Goal: Transaction & Acquisition: Purchase product/service

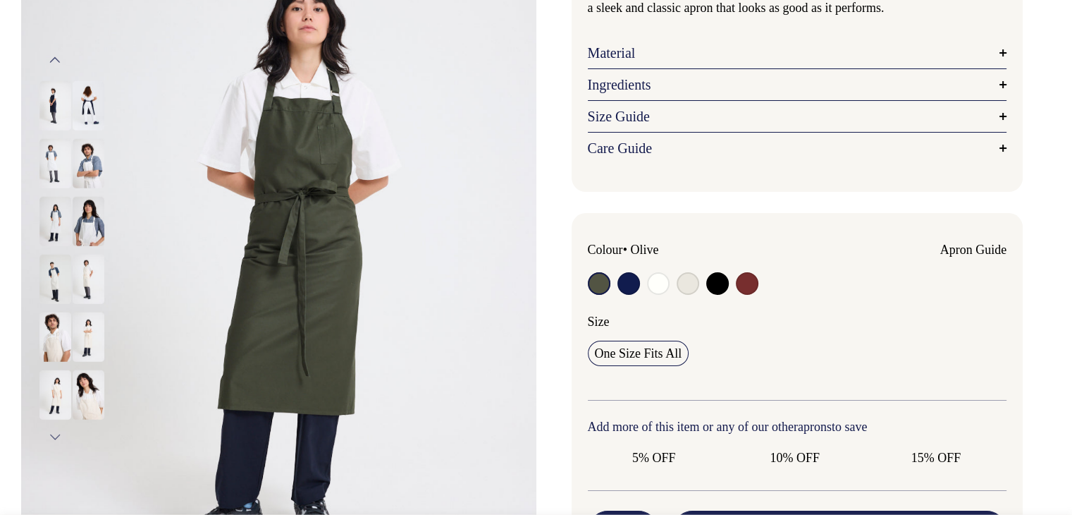
radio input "true"
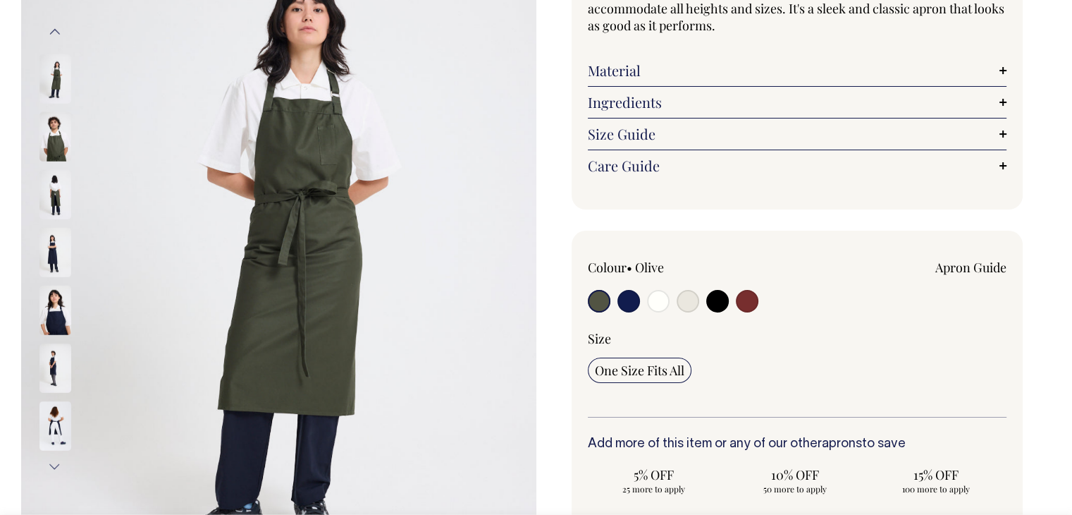
click at [54, 195] on img at bounding box center [55, 193] width 32 height 49
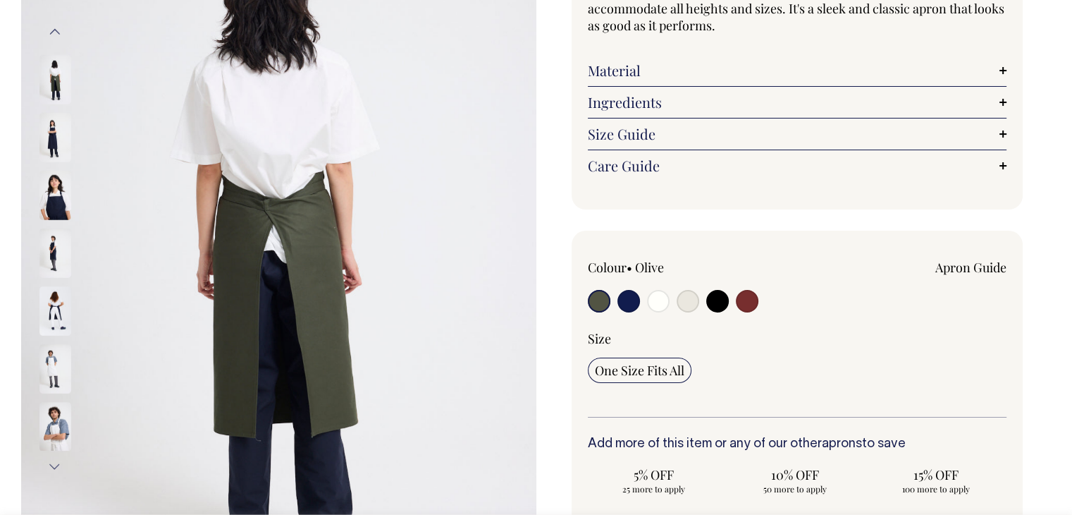
click at [55, 182] on img at bounding box center [55, 194] width 32 height 49
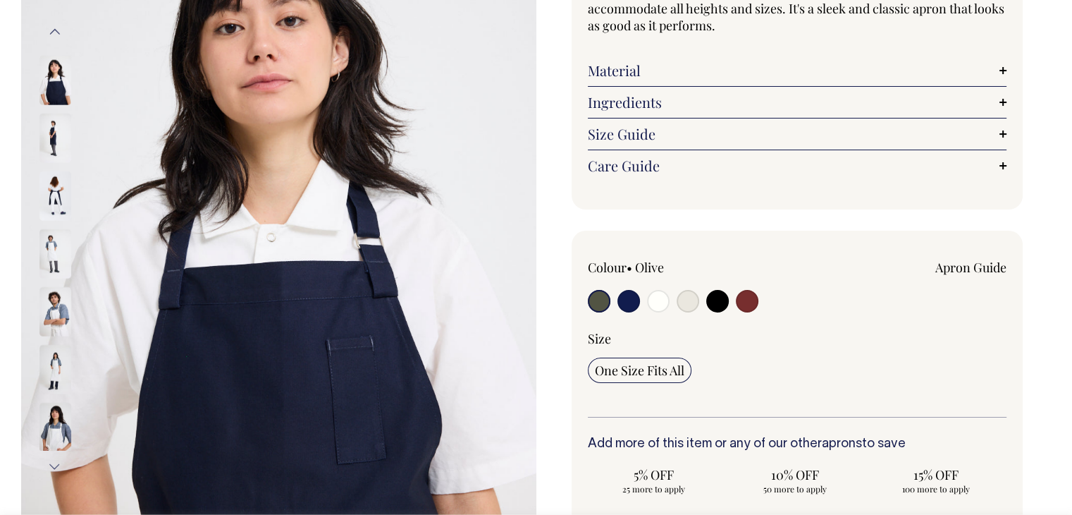
click at [54, 144] on div at bounding box center [74, 138] width 71 height 58
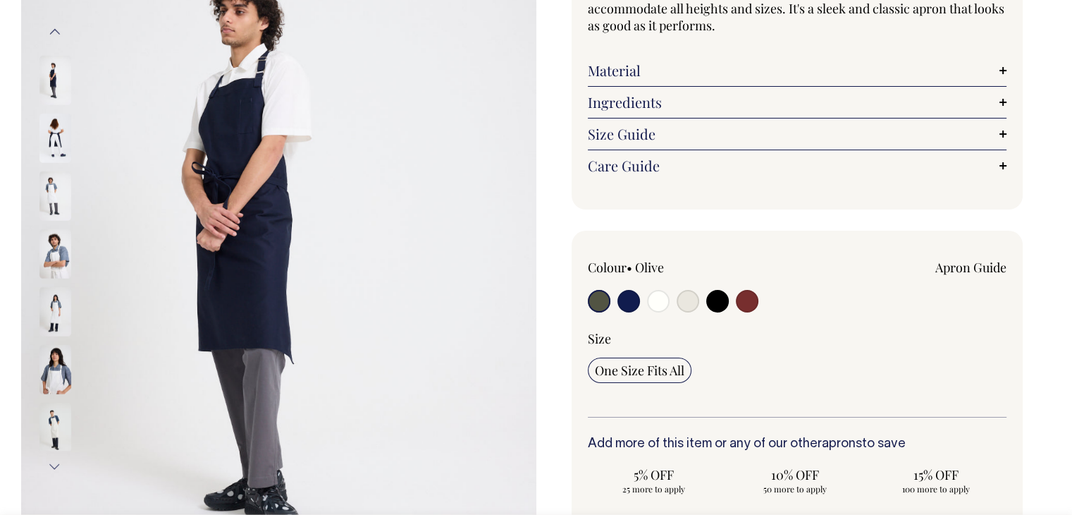
click at [54, 178] on img at bounding box center [55, 195] width 32 height 49
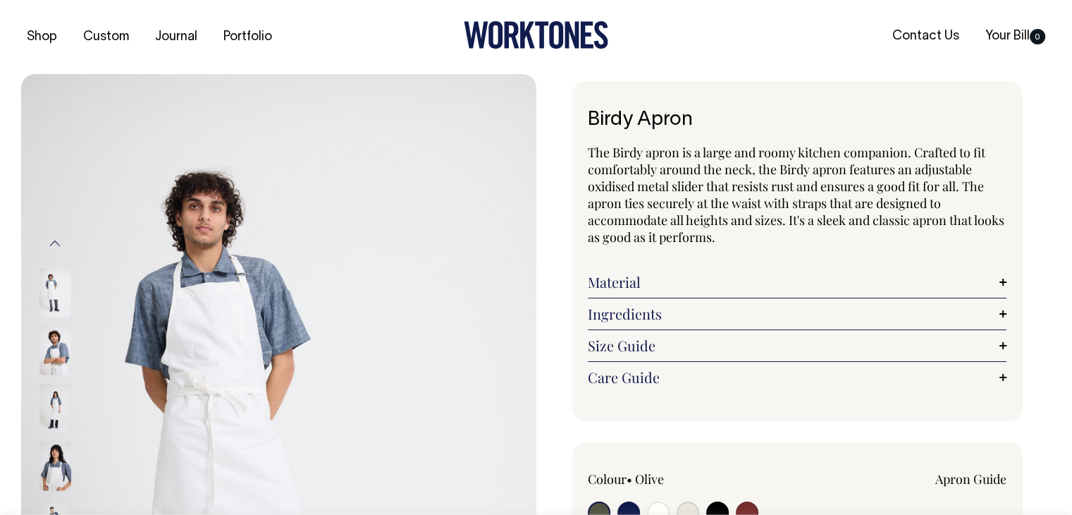
click at [52, 399] on img at bounding box center [55, 407] width 32 height 49
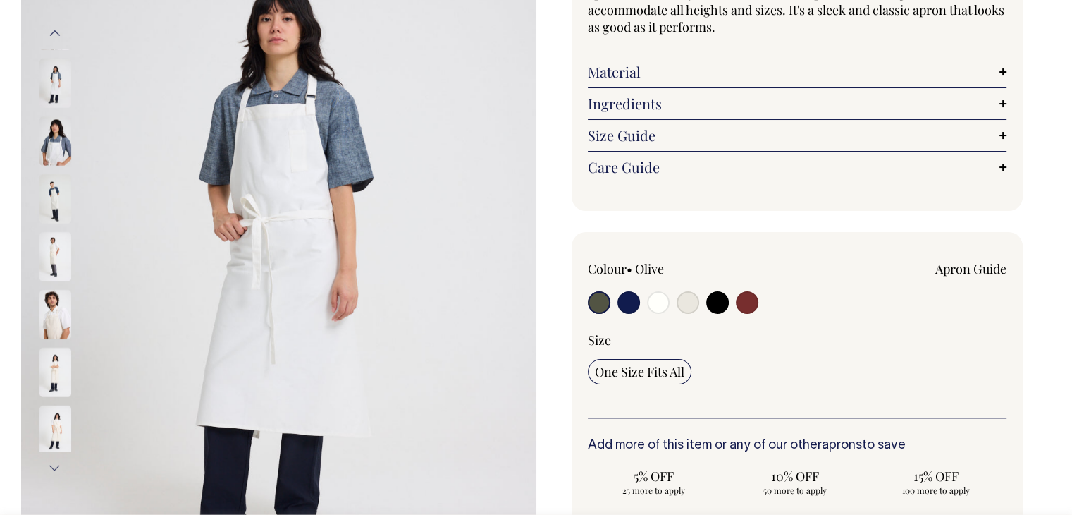
scroll to position [212, 0]
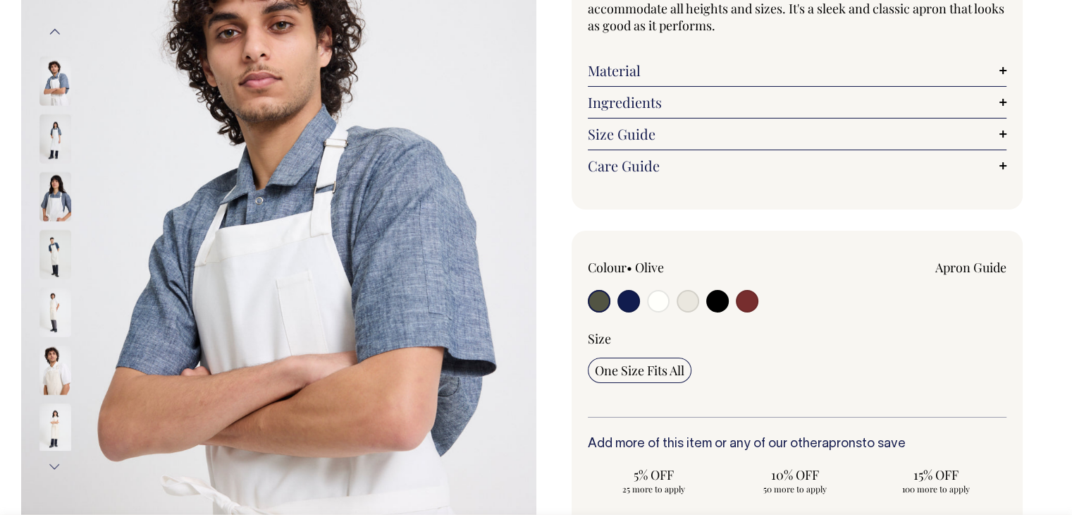
click at [53, 30] on button "Previous" at bounding box center [54, 32] width 21 height 32
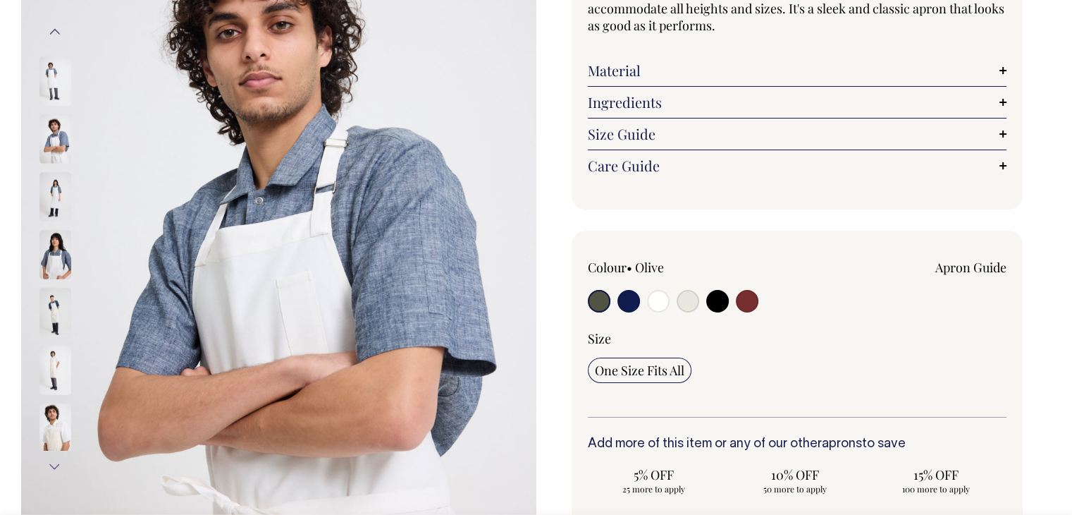
click at [53, 31] on button "Previous" at bounding box center [54, 32] width 21 height 32
click at [54, 30] on button "Previous" at bounding box center [54, 32] width 21 height 32
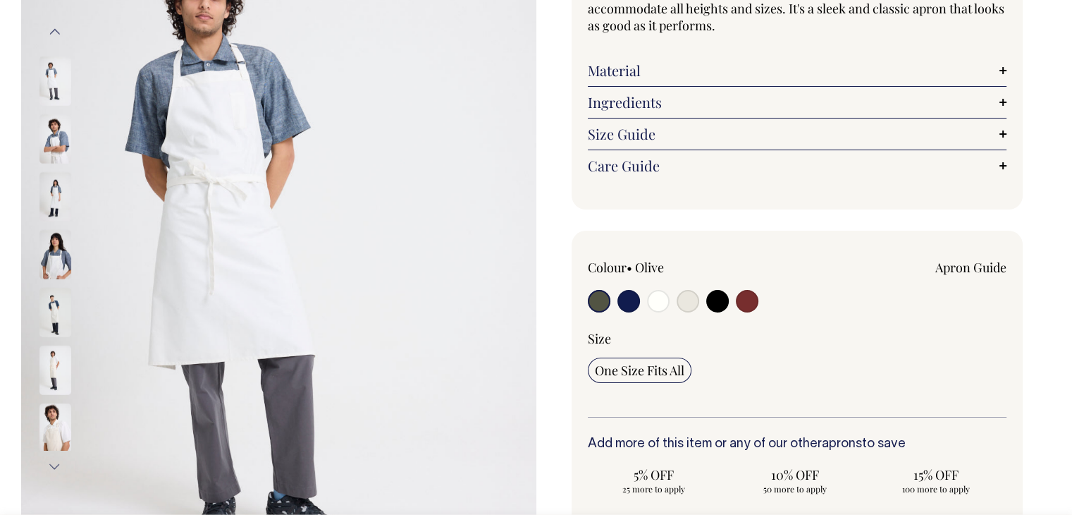
click at [54, 30] on button "Previous" at bounding box center [54, 32] width 21 height 32
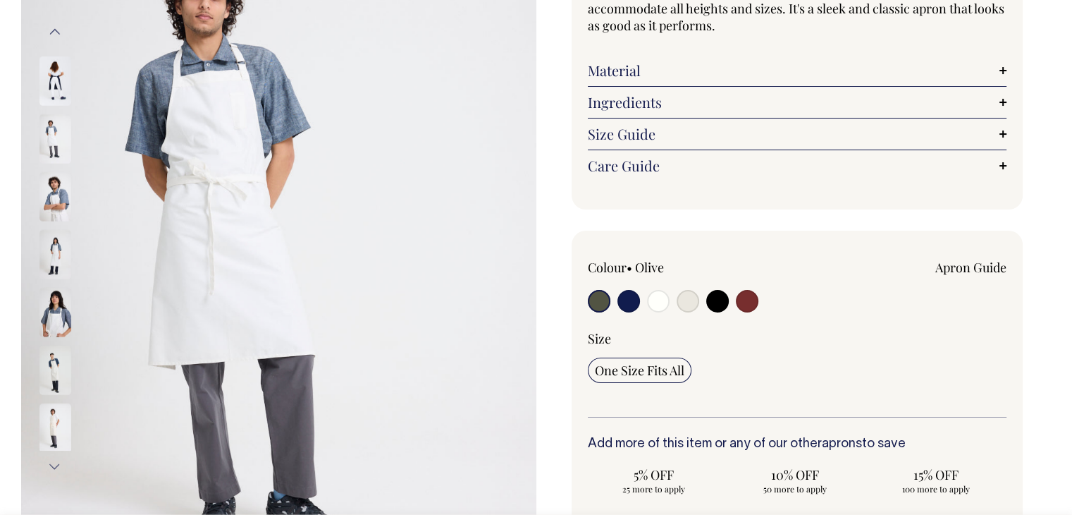
click at [56, 28] on button "Previous" at bounding box center [54, 32] width 21 height 32
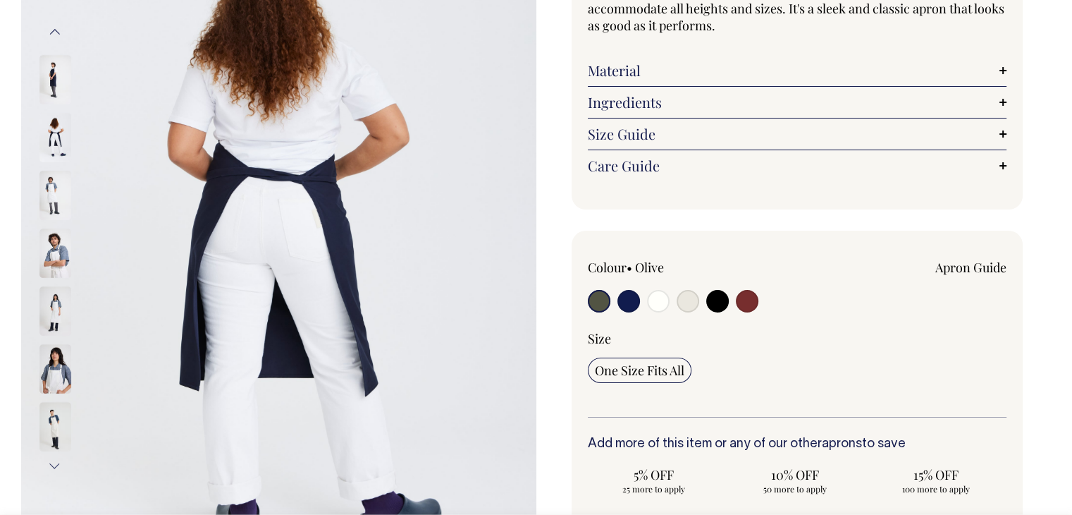
click at [56, 28] on button "Previous" at bounding box center [54, 32] width 21 height 32
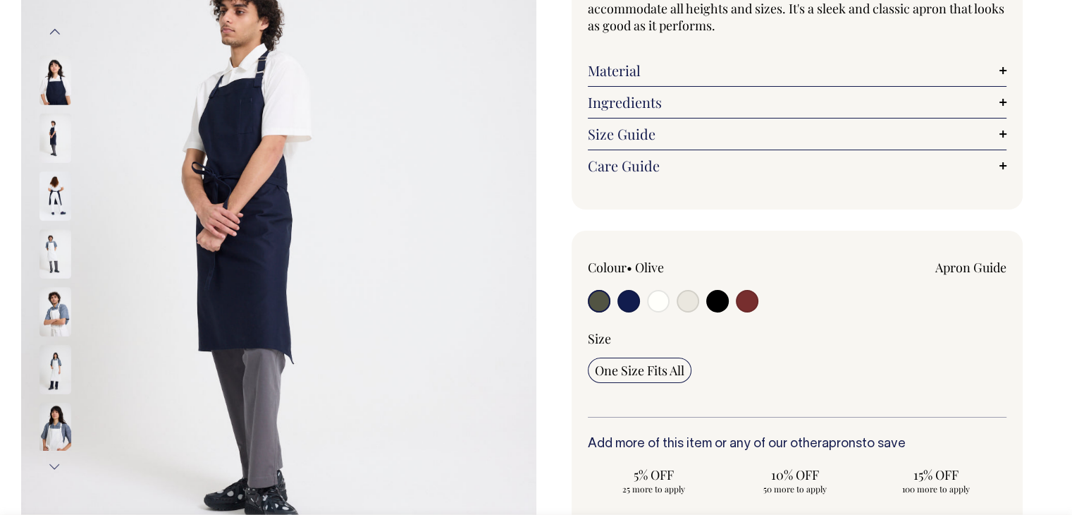
click at [56, 27] on button "Previous" at bounding box center [54, 32] width 21 height 32
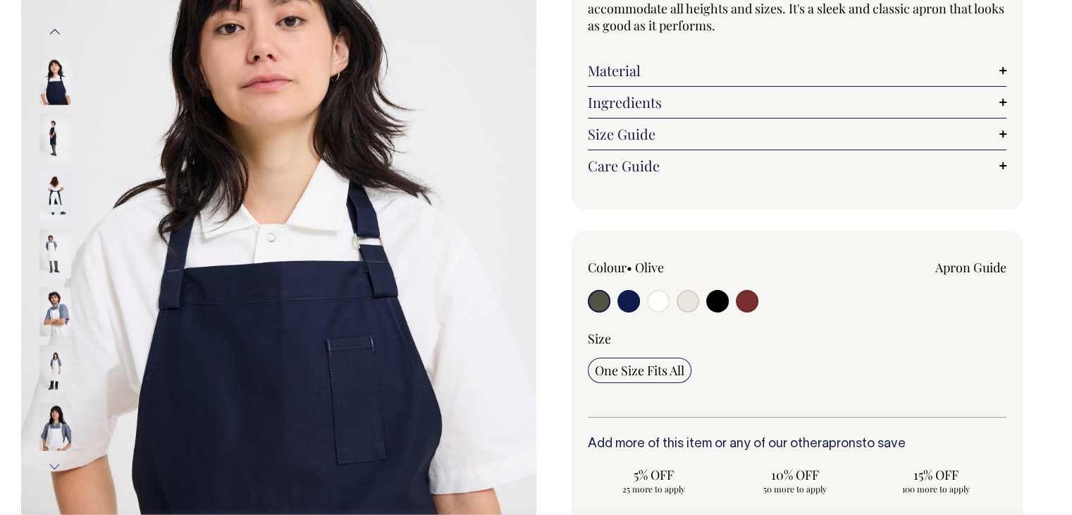
click at [56, 27] on button "Previous" at bounding box center [54, 32] width 21 height 32
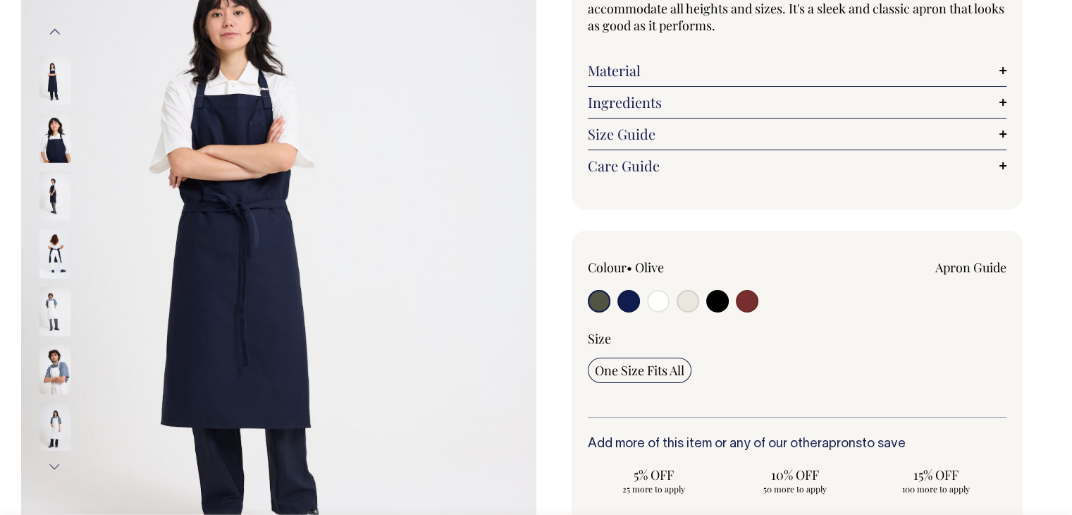
click at [56, 27] on button "Previous" at bounding box center [54, 32] width 21 height 32
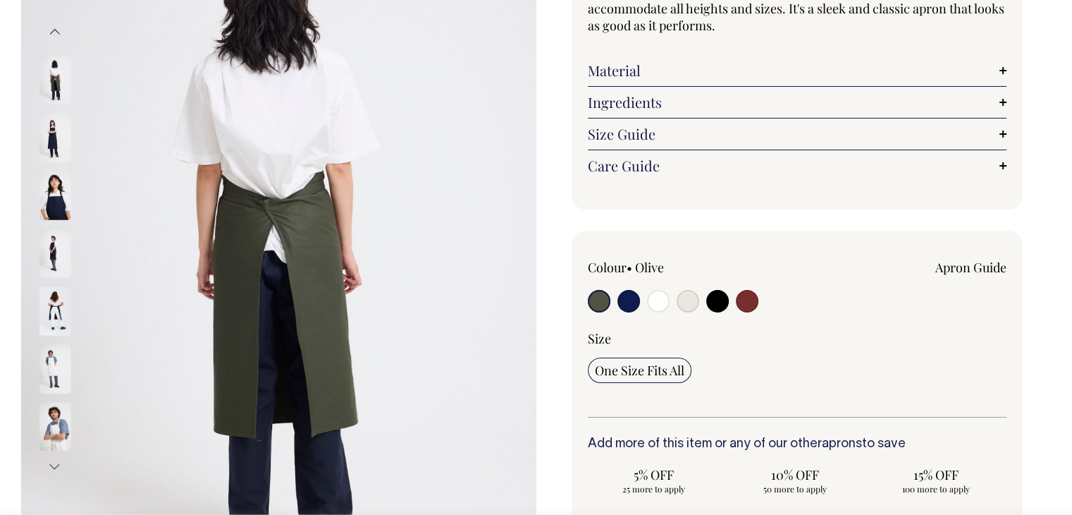
click at [48, 133] on img at bounding box center [55, 136] width 32 height 49
click at [59, 36] on button "Previous" at bounding box center [54, 32] width 21 height 32
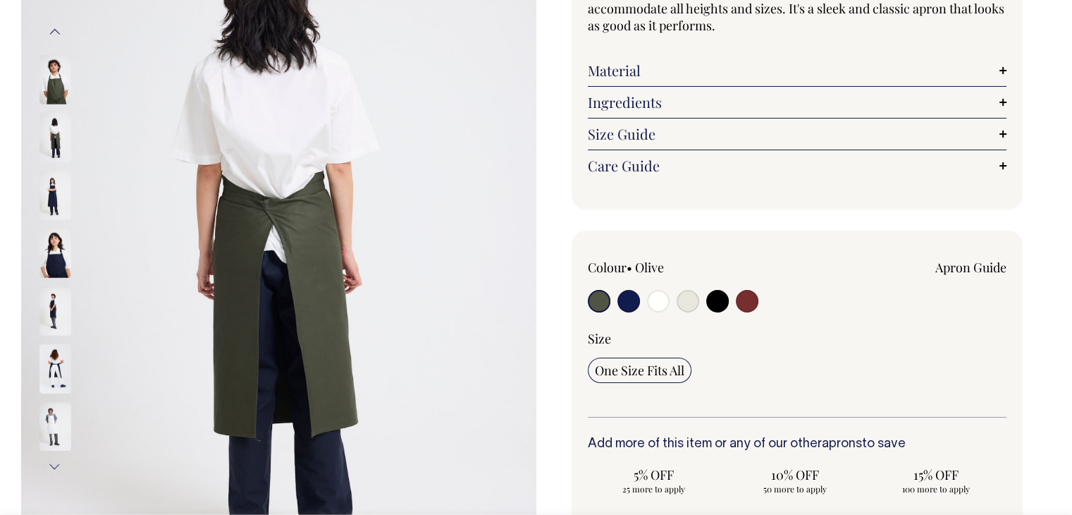
click at [59, 35] on button "Previous" at bounding box center [54, 32] width 21 height 32
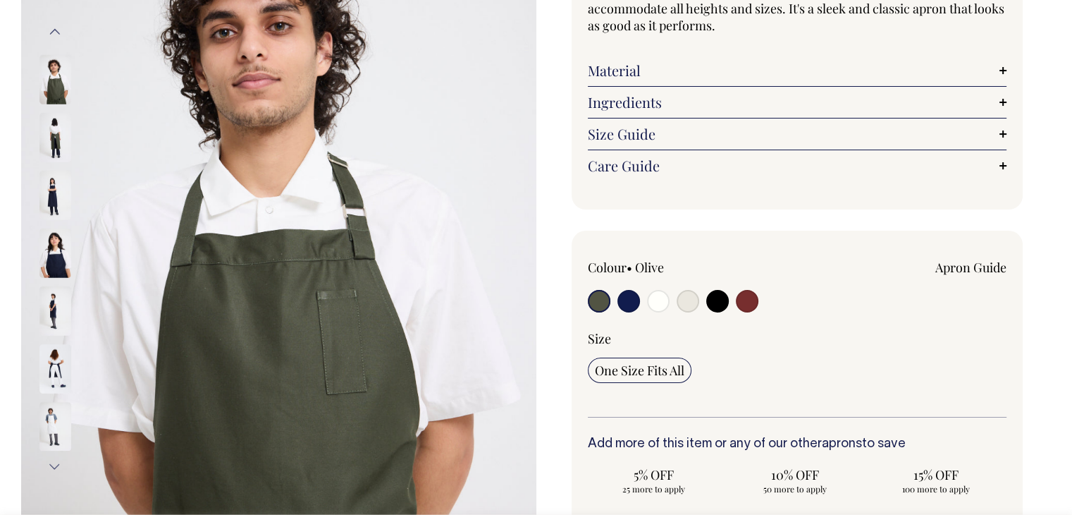
click at [59, 35] on button "Previous" at bounding box center [54, 32] width 21 height 32
click at [59, 29] on button "Previous" at bounding box center [54, 32] width 21 height 32
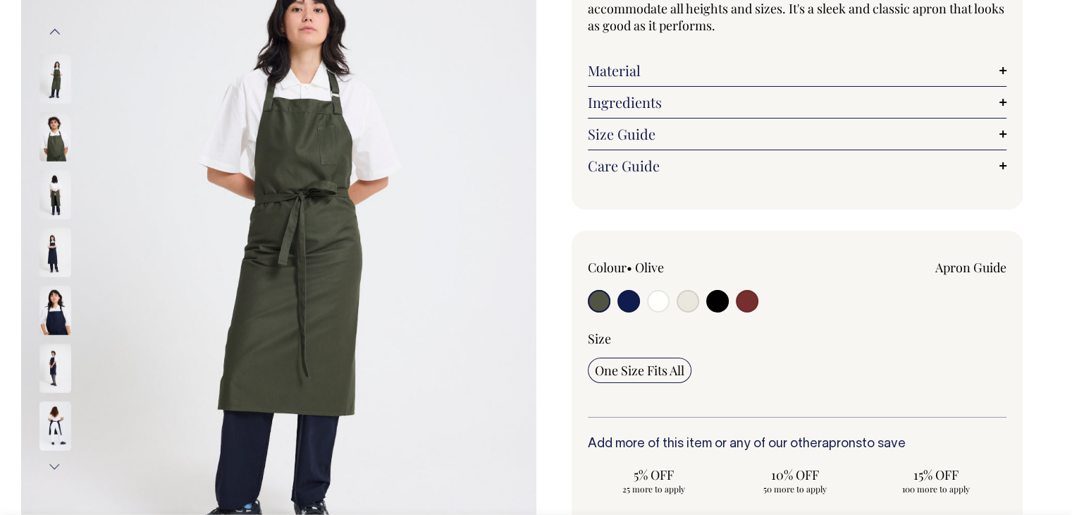
click at [49, 65] on img at bounding box center [55, 78] width 32 height 49
